Goal: Task Accomplishment & Management: Use online tool/utility

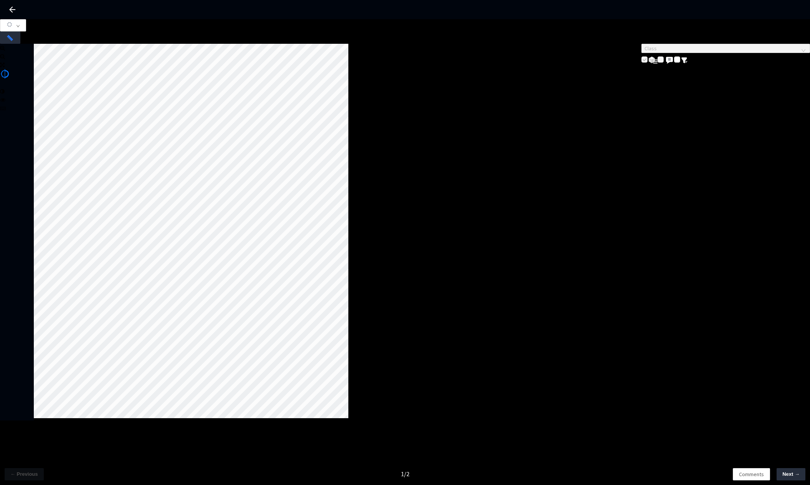
click at [348, 216] on div at bounding box center [191, 231] width 315 height 374
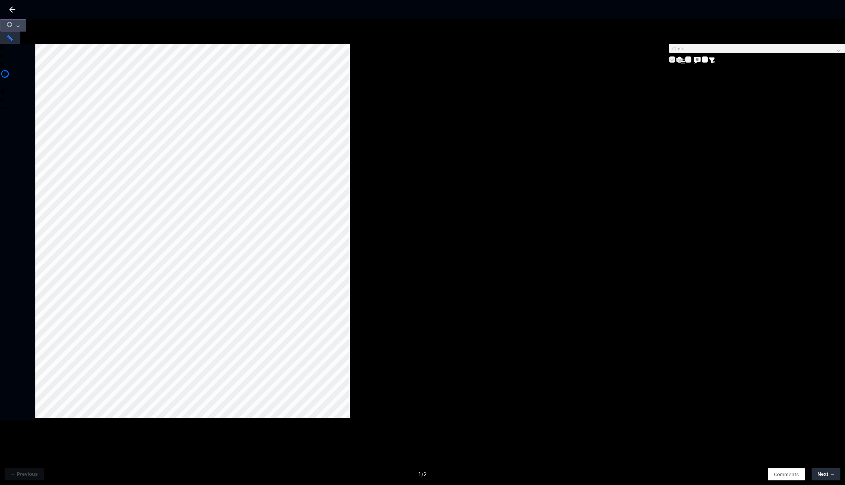
click at [26, 31] on button "button" at bounding box center [13, 25] width 26 height 12
click at [5, 68] on icon at bounding box center [2, 64] width 5 height 5
drag, startPoint x: 68, startPoint y: 149, endPoint x: 51, endPoint y: 150, distance: 17.3
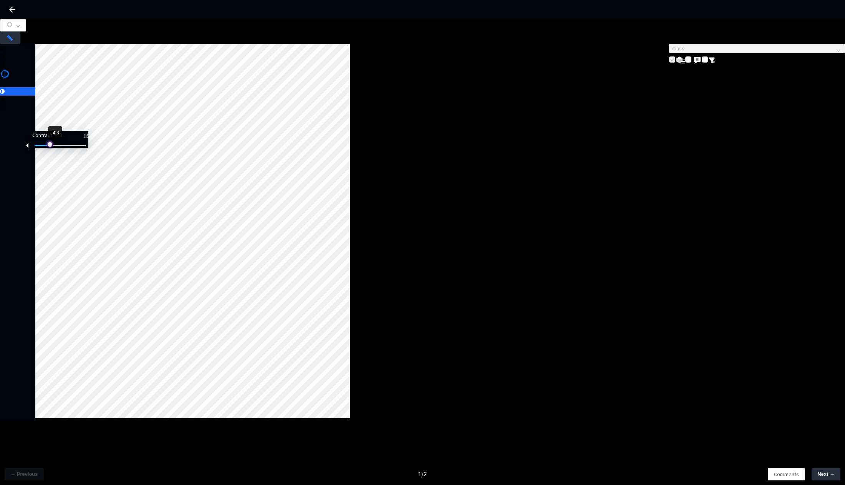
click at [51, 146] on div at bounding box center [49, 144] width 4 height 4
drag, startPoint x: 51, startPoint y: 150, endPoint x: 63, endPoint y: 152, distance: 12.0
click at [48, 146] on div at bounding box center [46, 144] width 4 height 4
click at [58, 146] on div at bounding box center [56, 144] width 4 height 4
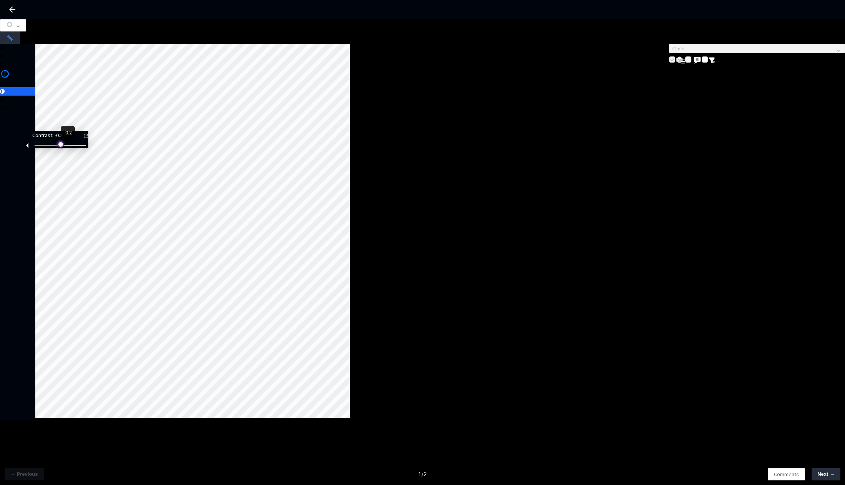
drag, startPoint x: 65, startPoint y: 151, endPoint x: 71, endPoint y: 152, distance: 6.0
click at [62, 146] on div at bounding box center [60, 144] width 4 height 4
drag, startPoint x: 75, startPoint y: 133, endPoint x: 60, endPoint y: 133, distance: 14.6
click at [55, 127] on div at bounding box center [53, 125] width 4 height 4
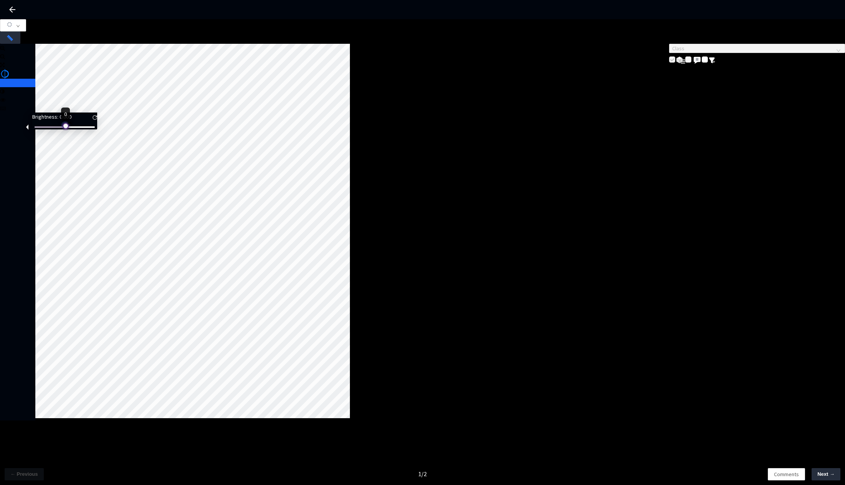
drag, startPoint x: 60, startPoint y: 133, endPoint x: 86, endPoint y: 136, distance: 26.2
click at [86, 129] on div "Brightness : 0.000" at bounding box center [64, 121] width 65 height 17
click at [86, 129] on div "Brightness : 0.100" at bounding box center [64, 121] width 65 height 17
click at [97, 120] on img at bounding box center [95, 117] width 5 height 5
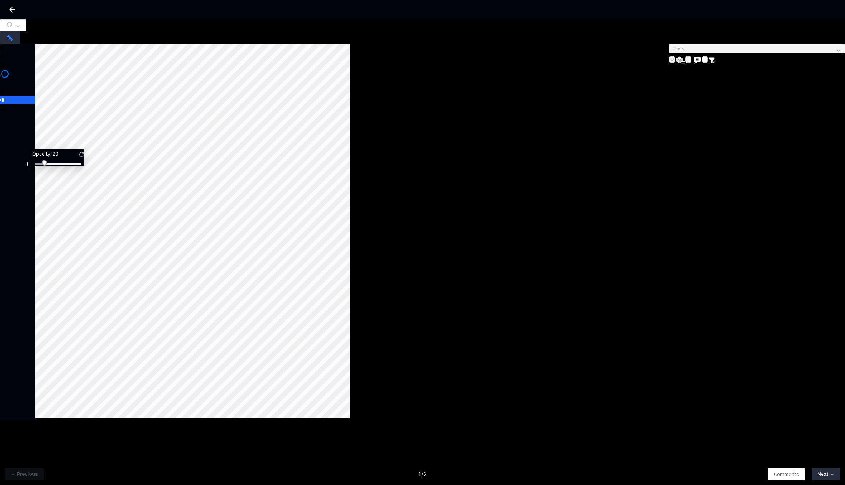
click at [5, 103] on span at bounding box center [2, 99] width 5 height 5
drag, startPoint x: 52, startPoint y: 168, endPoint x: 89, endPoint y: 171, distance: 37.4
click at [58, 164] on div at bounding box center [56, 162] width 4 height 4
drag, startPoint x: 89, startPoint y: 171, endPoint x: 48, endPoint y: 171, distance: 41.5
click at [75, 164] on div at bounding box center [77, 162] width 4 height 4
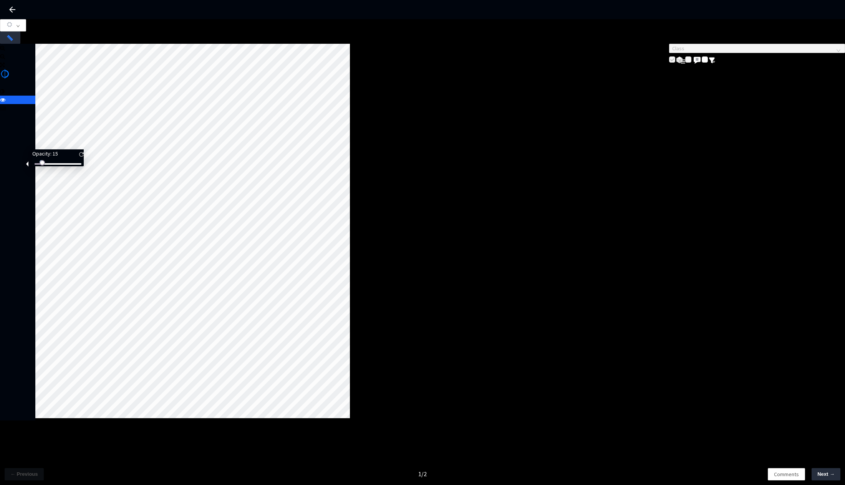
click at [84, 157] on div "Opacity : 15" at bounding box center [57, 153] width 51 height 8
click at [84, 157] on img at bounding box center [81, 154] width 5 height 5
click at [350, 293] on div at bounding box center [192, 231] width 315 height 374
click at [420, 65] on div "Class" at bounding box center [757, 54] width 176 height 21
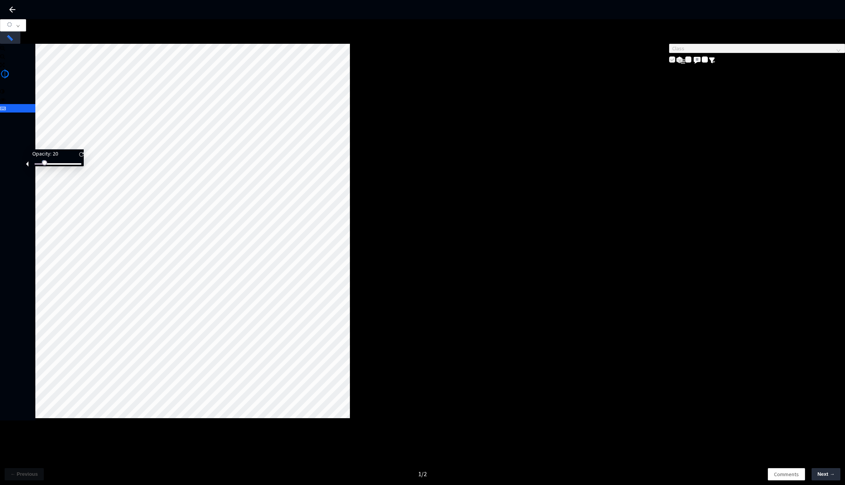
click at [6, 111] on icon at bounding box center [3, 108] width 6 height 5
click at [41, 447] on span "ESSENTIAL" at bounding box center [29, 450] width 24 height 7
click at [11, 438] on span "VIEW" at bounding box center [5, 441] width 11 height 7
click at [350, 280] on div at bounding box center [192, 231] width 315 height 374
click at [420, 429] on div "0 0 0 VIEW ESSENTIAL" at bounding box center [422, 441] width 845 height 25
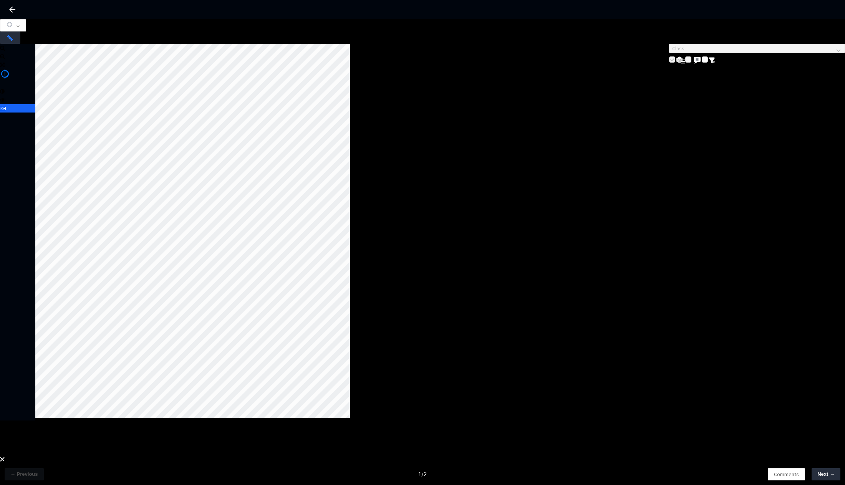
click at [5, 457] on img at bounding box center [2, 459] width 5 height 5
click at [350, 220] on div at bounding box center [192, 231] width 315 height 374
click at [6, 111] on icon at bounding box center [3, 108] width 6 height 5
click at [41, 447] on span "ESSENTIAL" at bounding box center [29, 450] width 24 height 7
click at [350, 219] on div at bounding box center [192, 231] width 315 height 374
